Goal: Check status: Check status

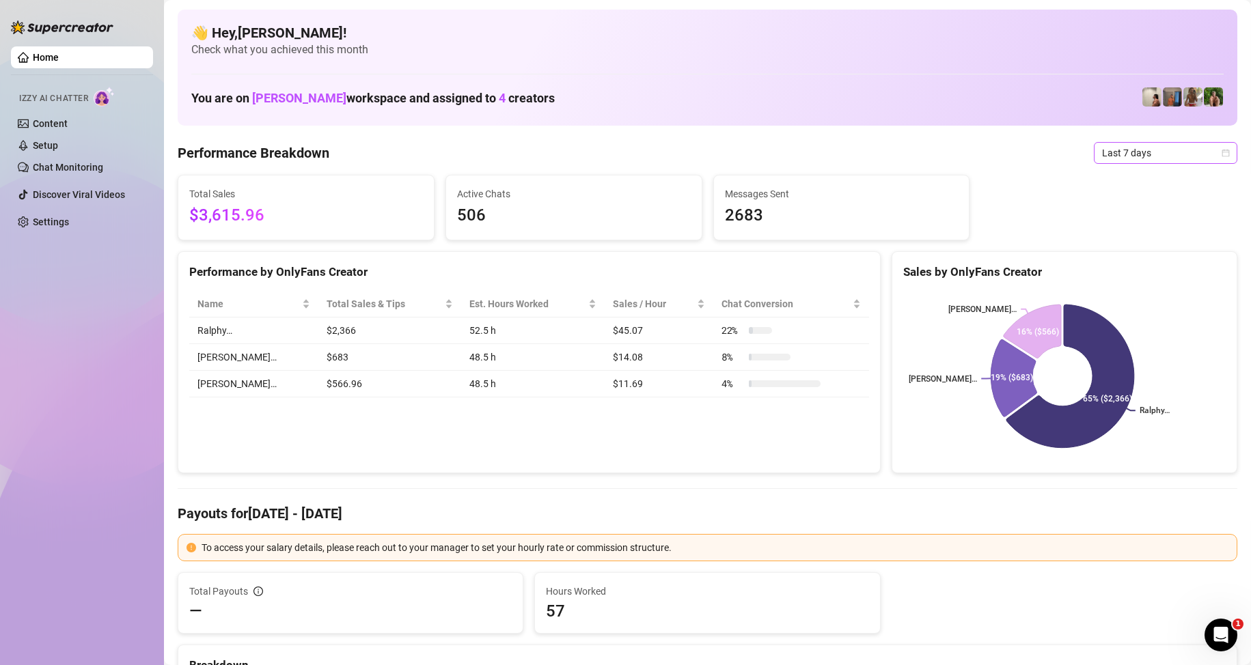
click at [1143, 153] on span "Last 7 days" at bounding box center [1165, 153] width 127 height 20
click at [1149, 264] on div "Custom date" at bounding box center [1154, 267] width 122 height 15
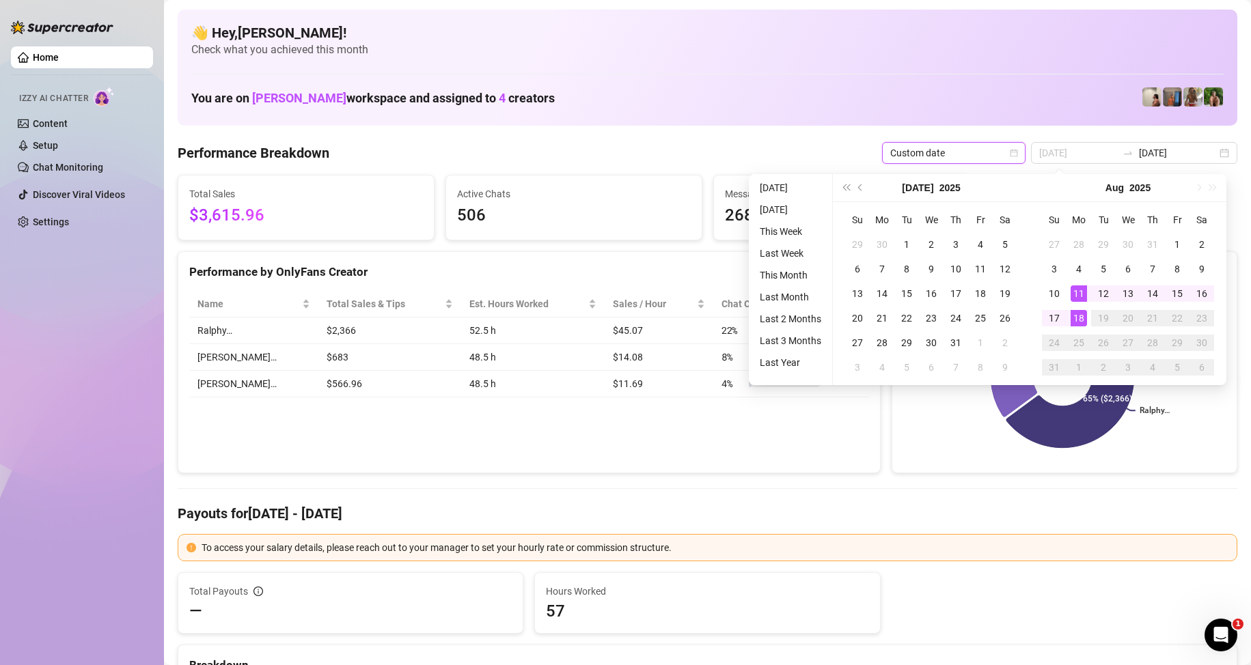
type input "[DATE]"
click at [1070, 313] on div "18" at bounding box center [1078, 318] width 16 height 16
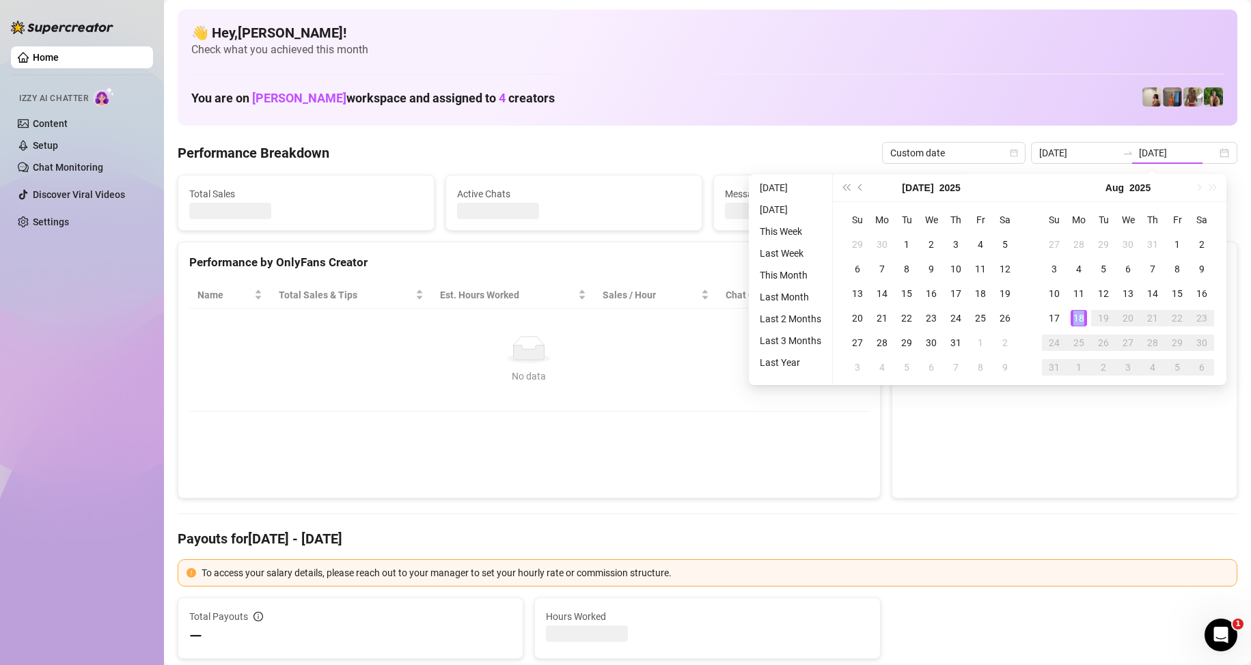
type input "[DATE]"
